Goal: Task Accomplishment & Management: Use online tool/utility

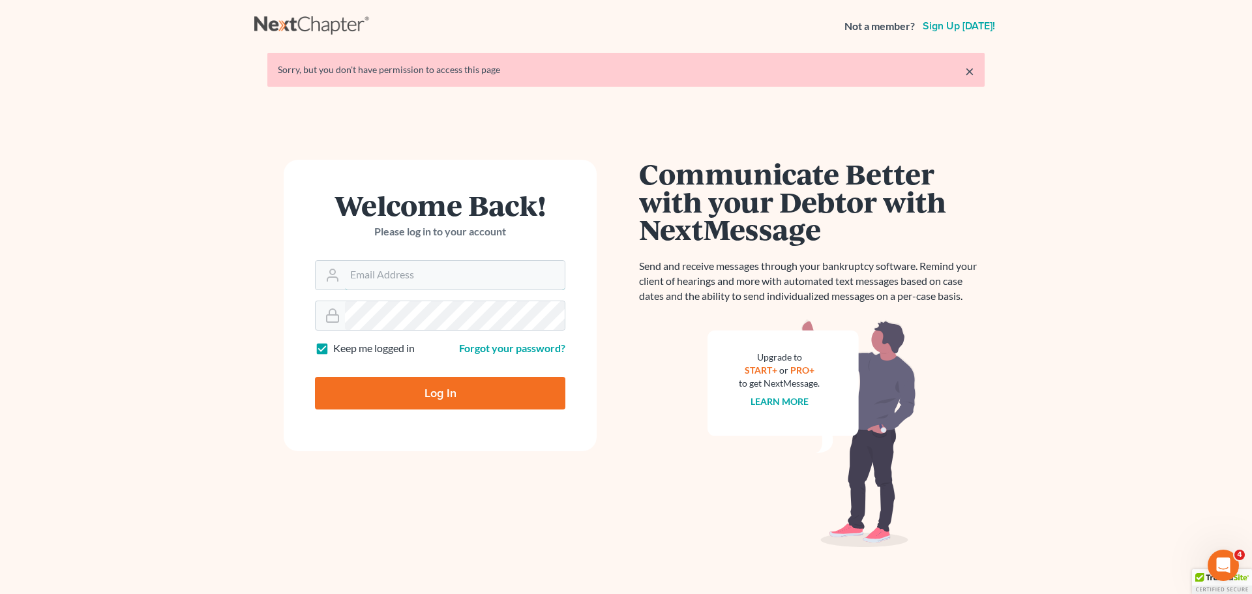
type input "[PERSON_NAME][EMAIL_ADDRESS][DOMAIN_NAME]"
click at [451, 397] on input "Log In" at bounding box center [440, 393] width 250 height 33
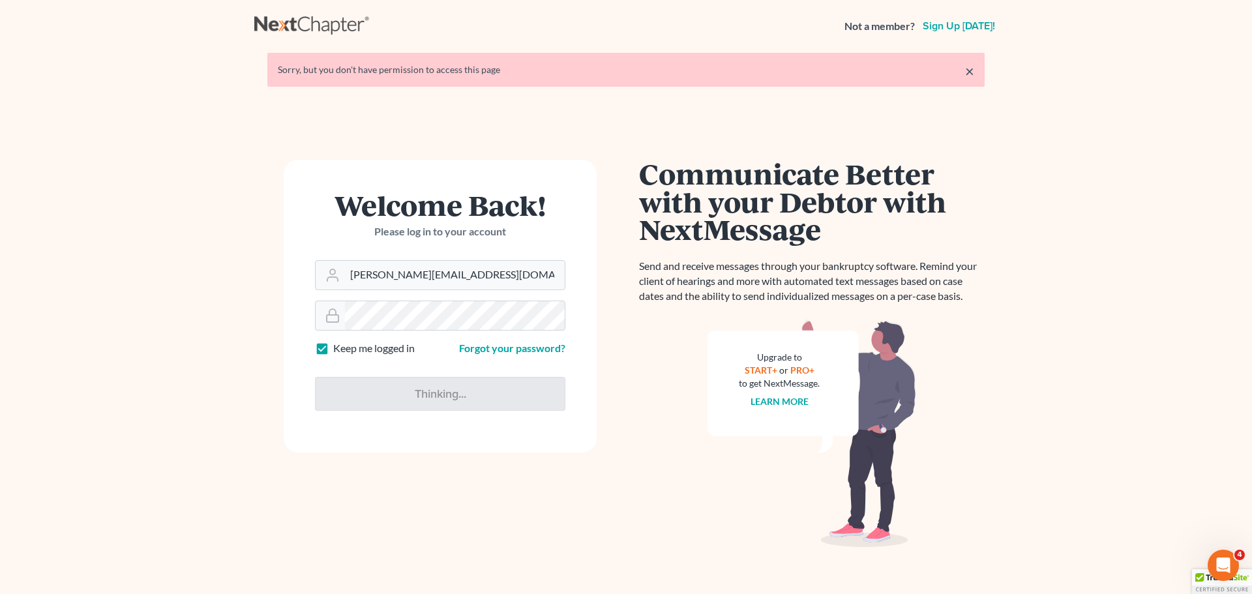
type input "Thinking..."
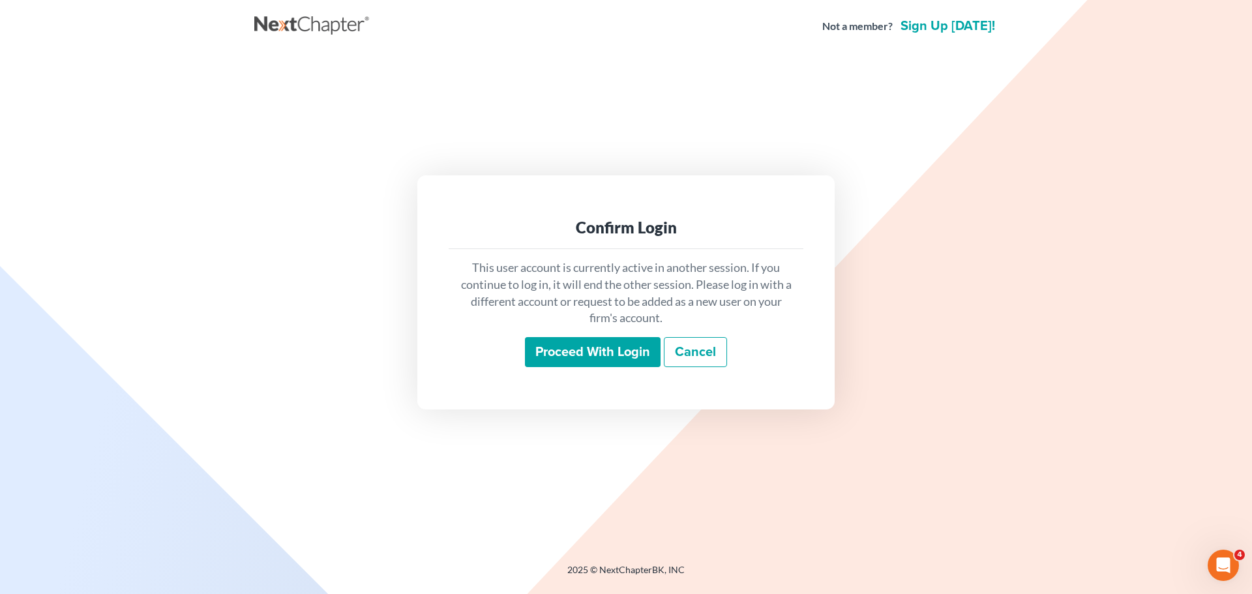
click at [565, 354] on input "Proceed with login" at bounding box center [593, 352] width 136 height 30
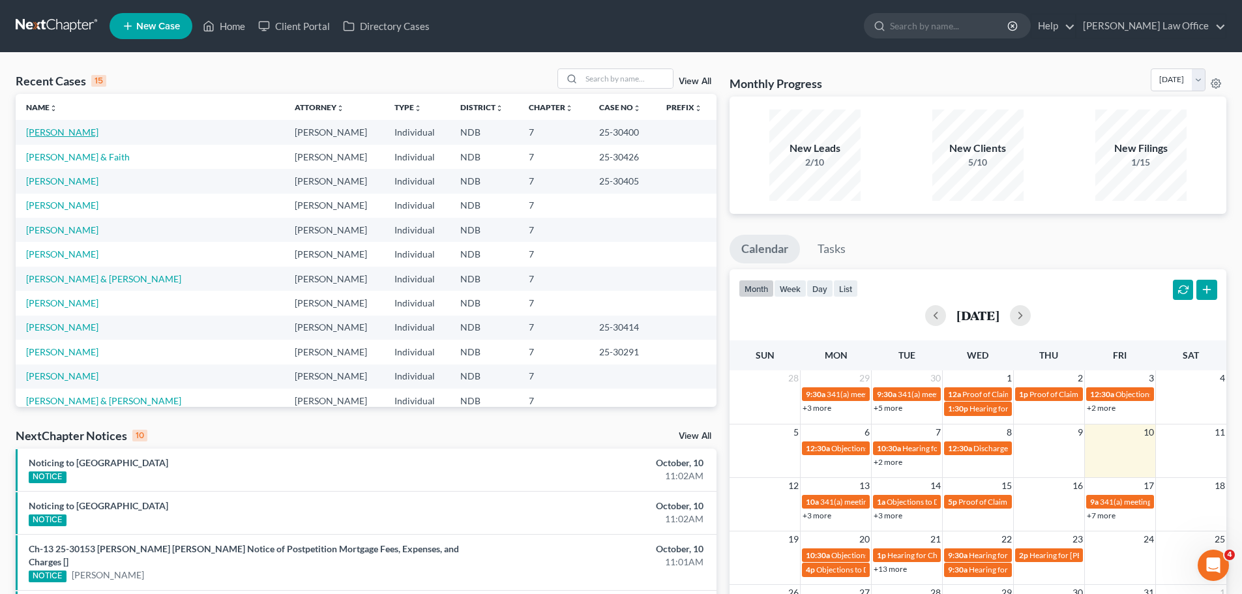
click at [38, 132] on link "Eller, Jonnica" at bounding box center [62, 132] width 72 height 11
select select "4"
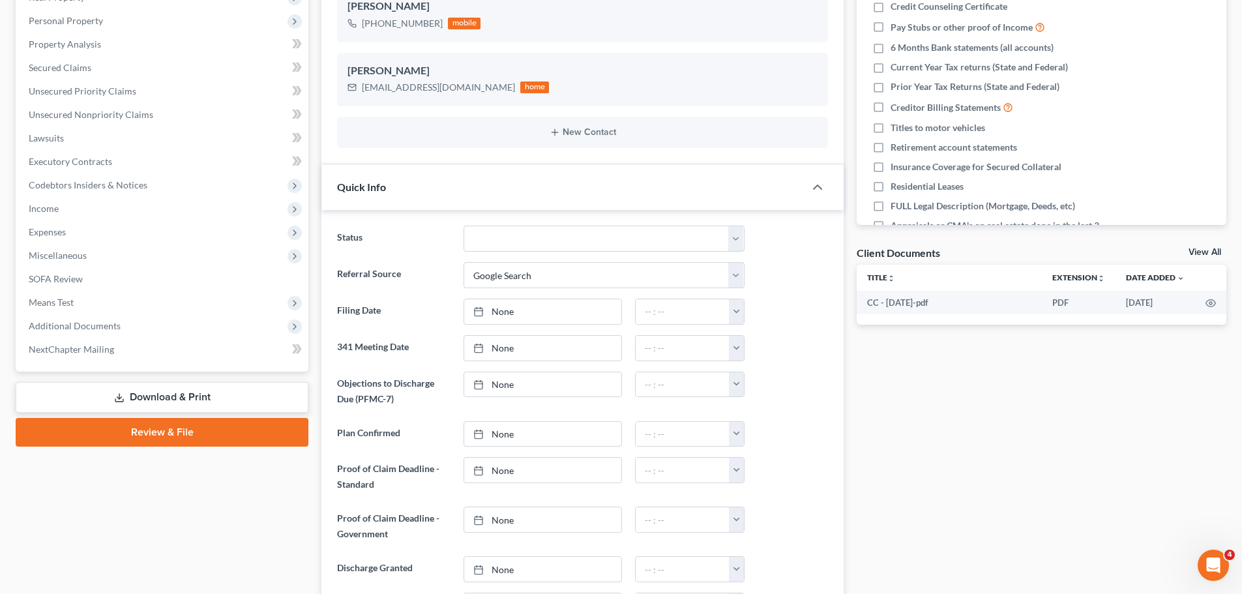
scroll to position [261, 0]
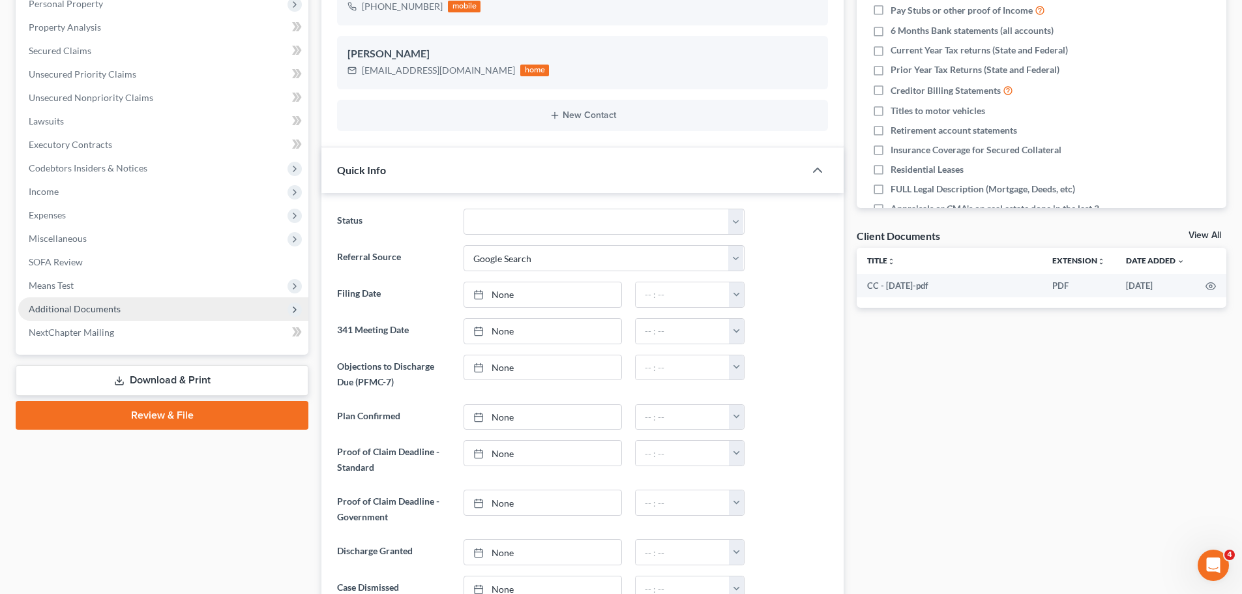
click at [61, 313] on span "Additional Documents" at bounding box center [75, 308] width 92 height 11
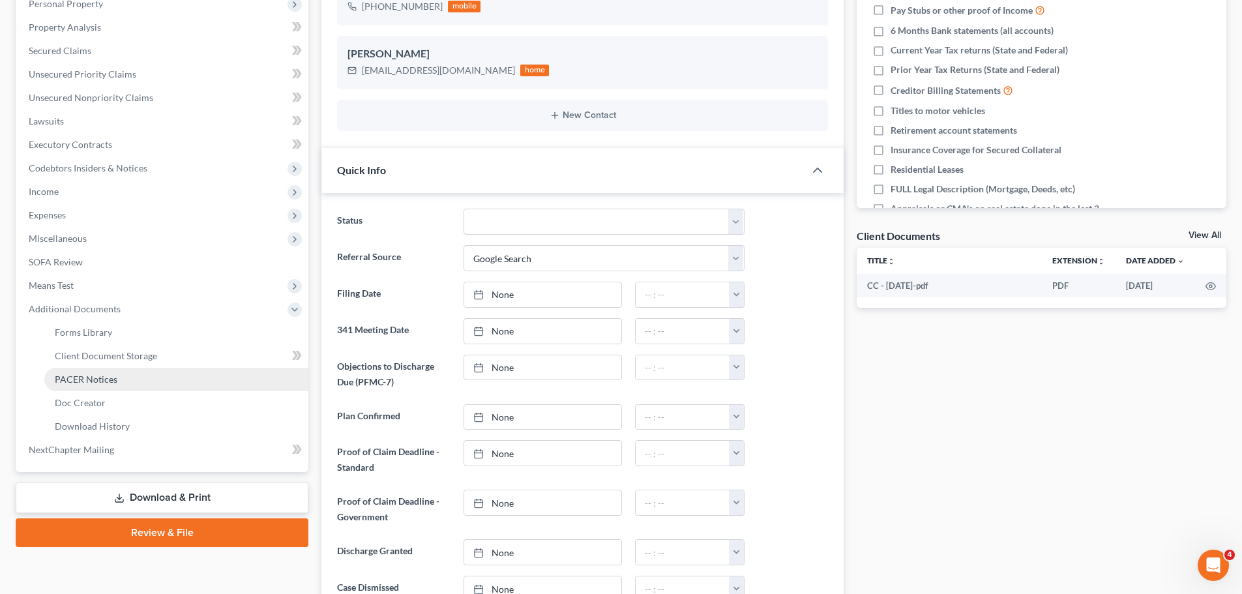
click at [92, 382] on span "PACER Notices" at bounding box center [86, 379] width 63 height 11
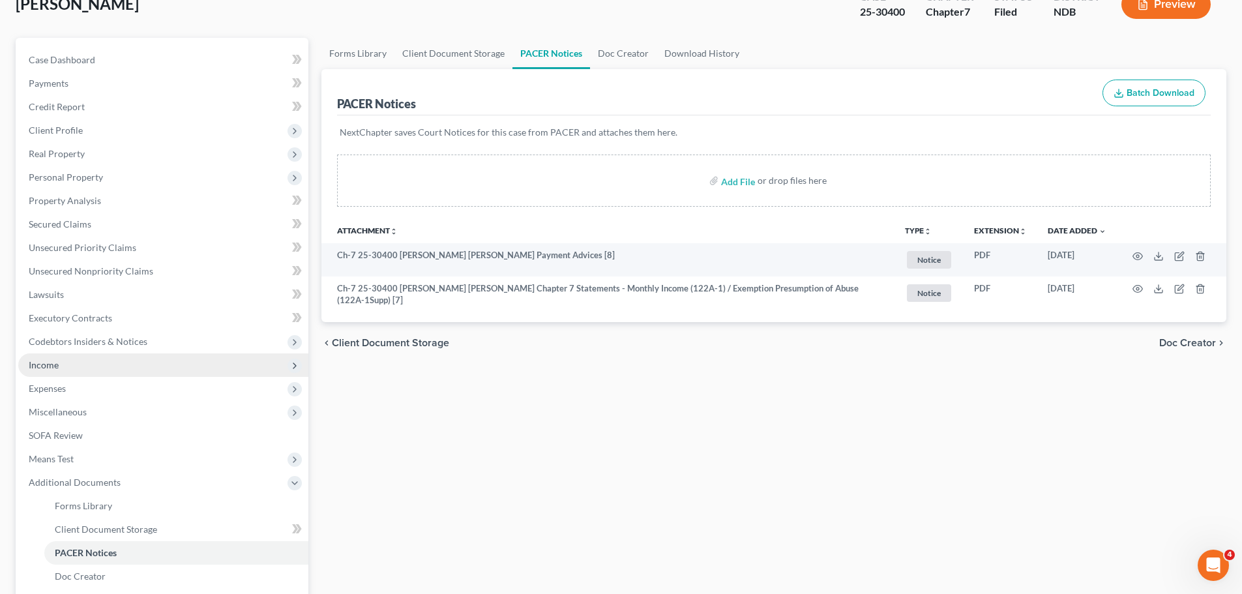
scroll to position [68, 0]
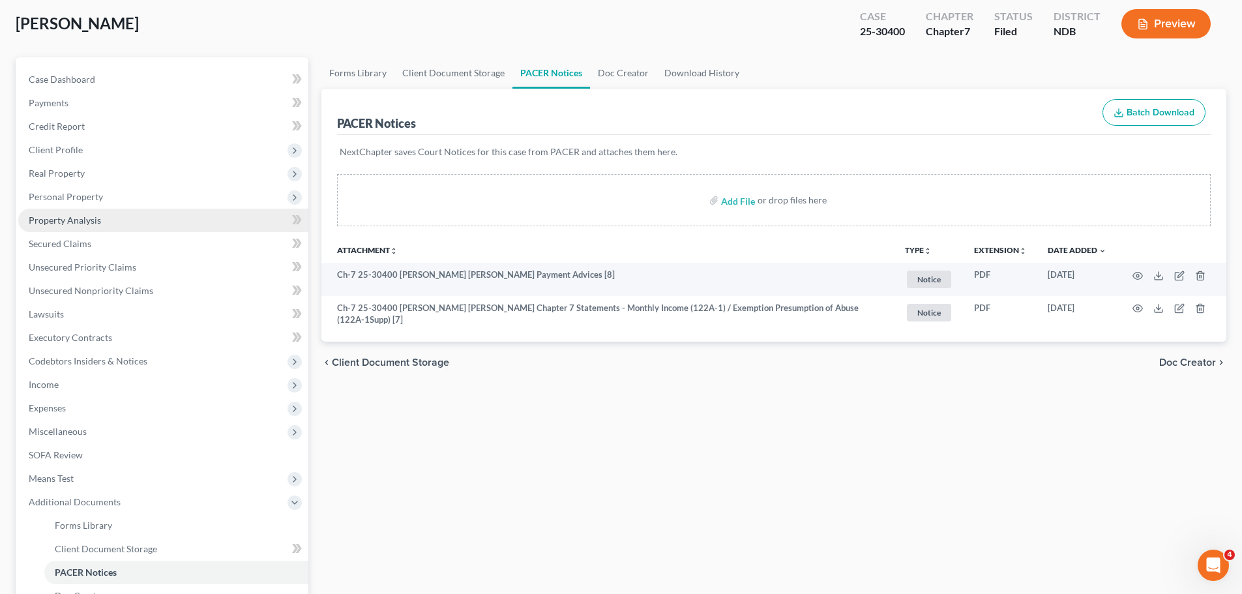
click at [65, 219] on span "Property Analysis" at bounding box center [65, 220] width 72 height 11
